Goal: Register for event/course

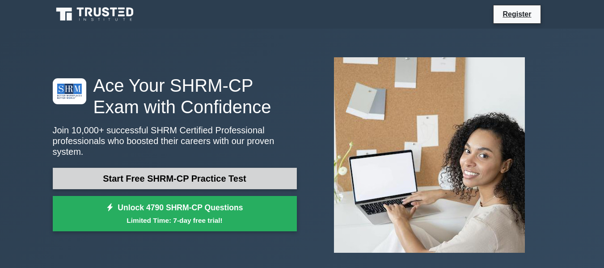
click at [193, 179] on link "Start Free SHRM-CP Practice Test" at bounding box center [175, 178] width 244 height 21
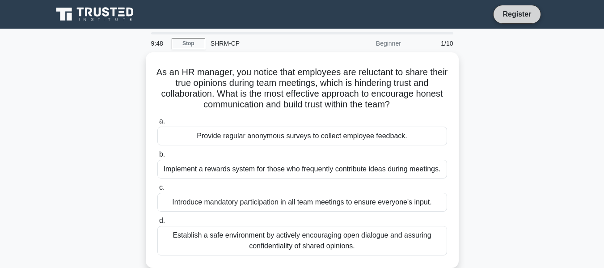
click at [523, 18] on link "Register" at bounding box center [516, 13] width 39 height 11
